Goal: Navigation & Orientation: Understand site structure

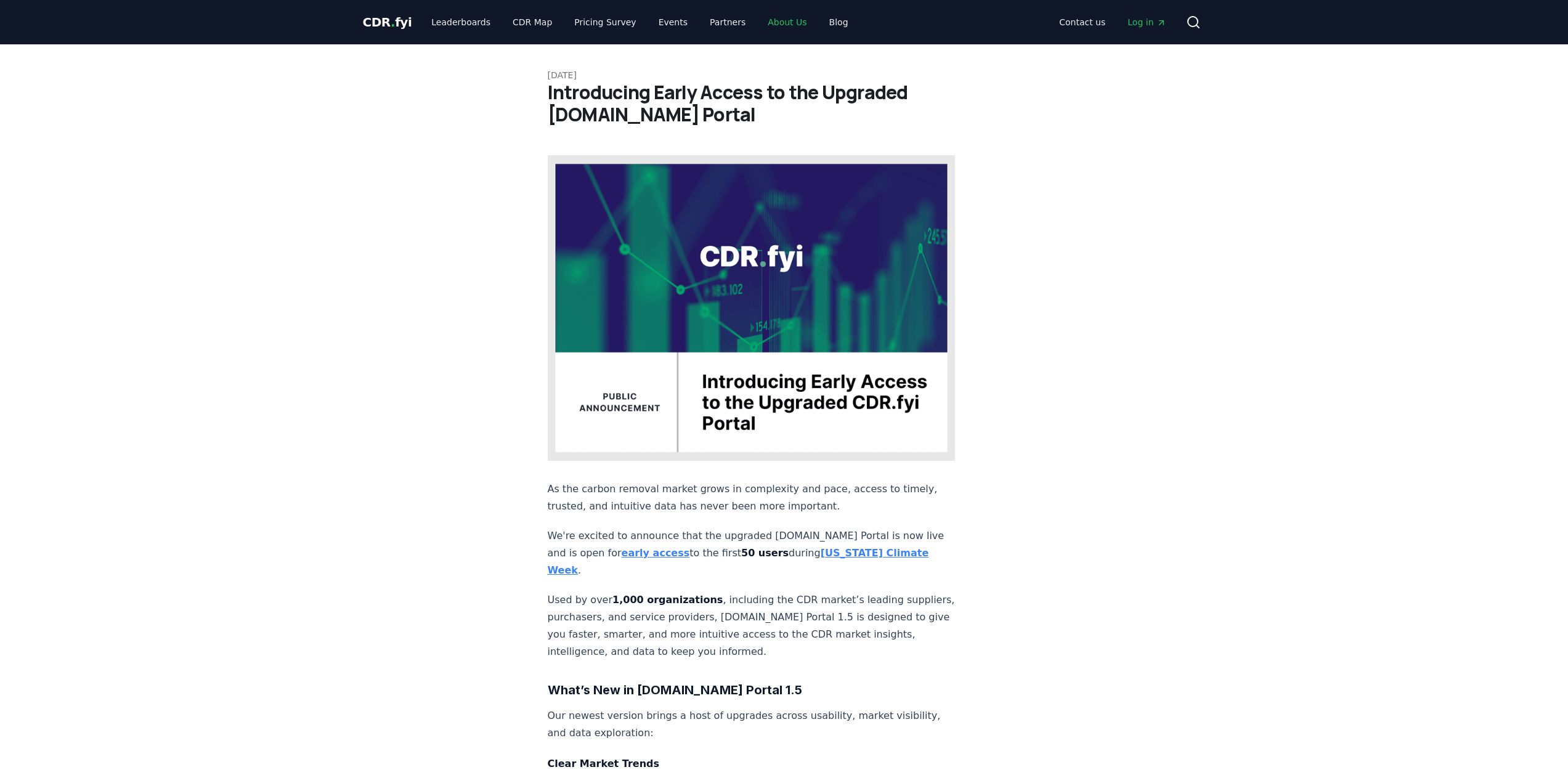
click at [758, 26] on link "About Us" at bounding box center [787, 22] width 59 height 22
